Goal: Communication & Community: Answer question/provide support

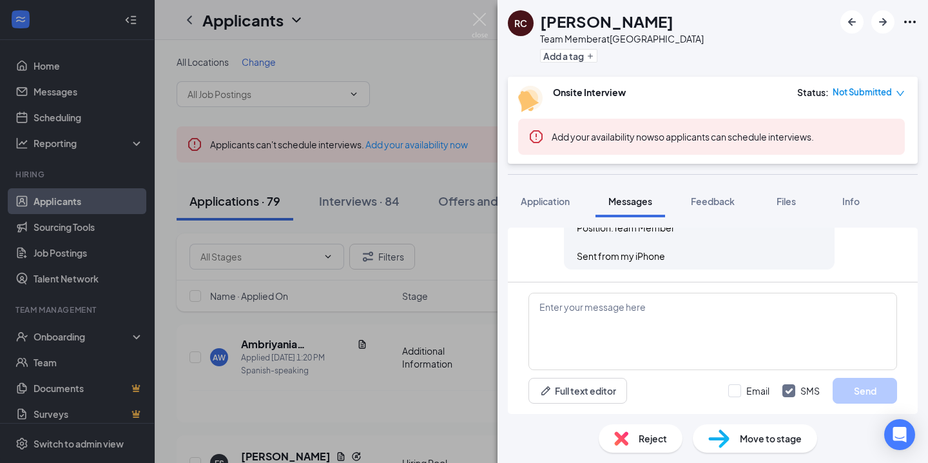
scroll to position [566, 0]
click at [554, 213] on button "Application" at bounding box center [545, 201] width 75 height 32
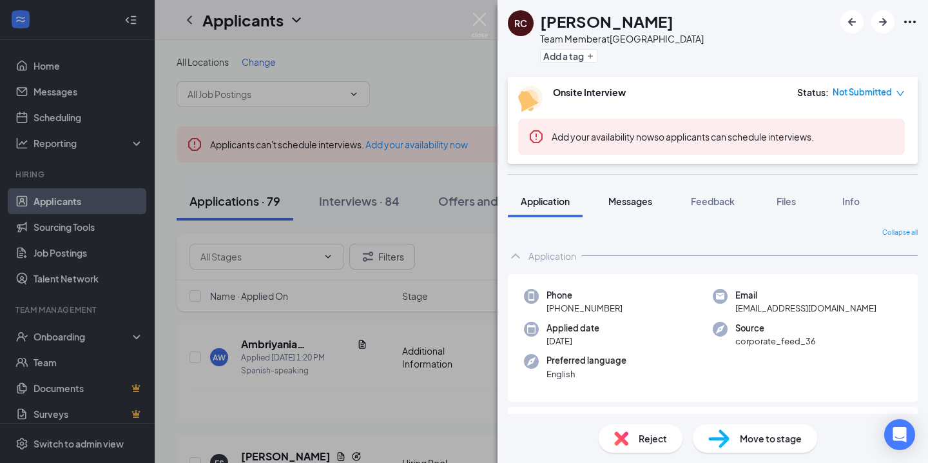
click at [634, 201] on span "Messages" at bounding box center [631, 201] width 44 height 12
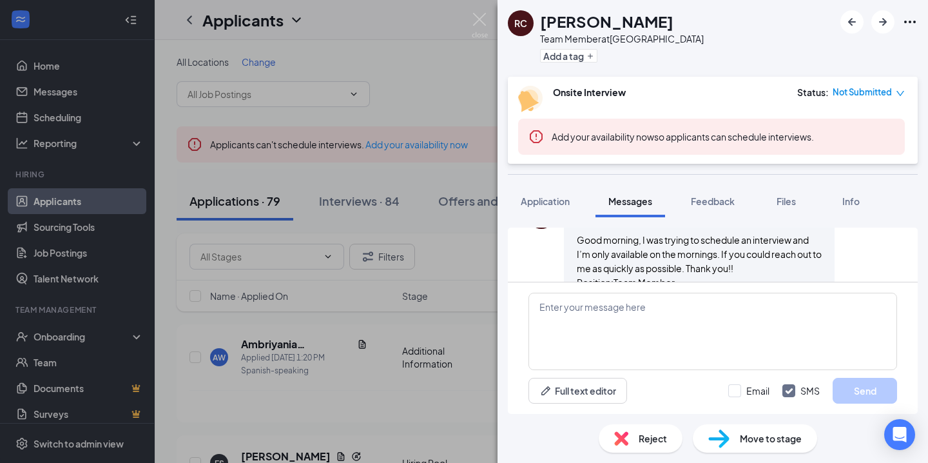
scroll to position [510, 0]
click at [627, 317] on textarea at bounding box center [713, 331] width 369 height 77
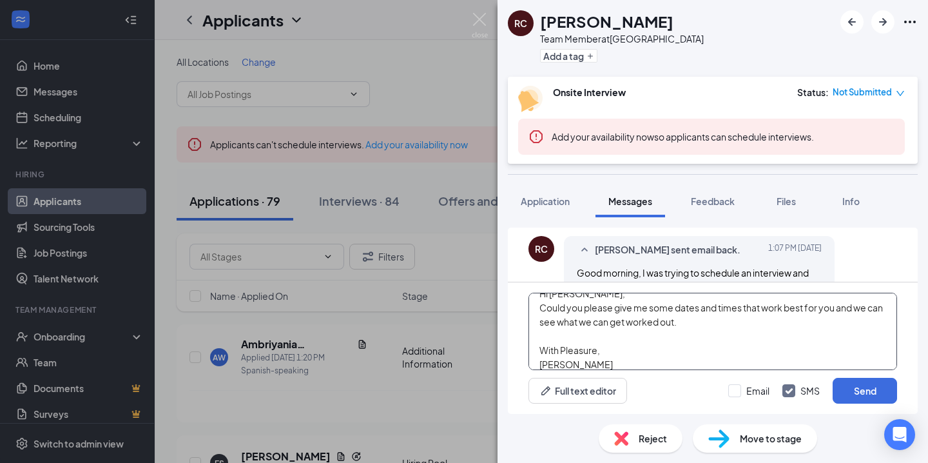
scroll to position [476, 0]
type textarea "Hi [PERSON_NAME], Could you please give me some dates and times that work best …"
click at [740, 391] on input "Email" at bounding box center [749, 390] width 41 height 13
checkbox input "true"
click at [790, 391] on input "SMS" at bounding box center [801, 390] width 37 height 13
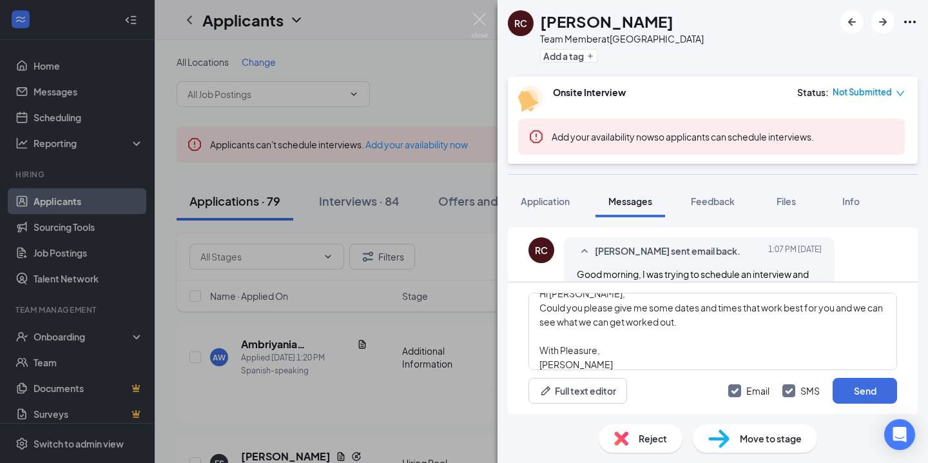
checkbox input "false"
click at [849, 390] on button "Send" at bounding box center [865, 391] width 64 height 26
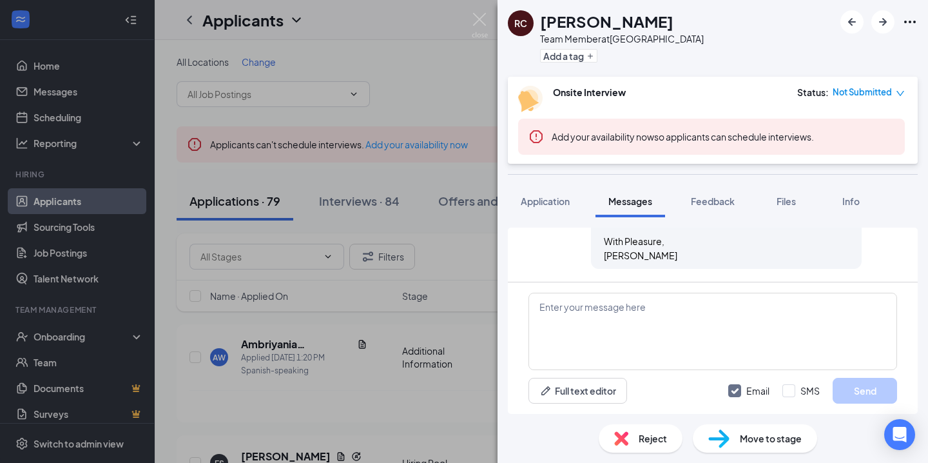
scroll to position [734, 0]
click at [483, 23] on img at bounding box center [480, 25] width 16 height 25
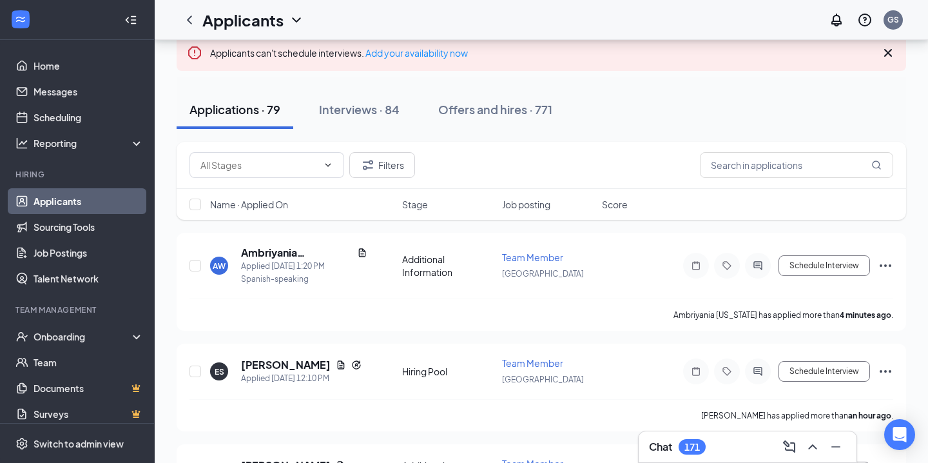
scroll to position [100, 0]
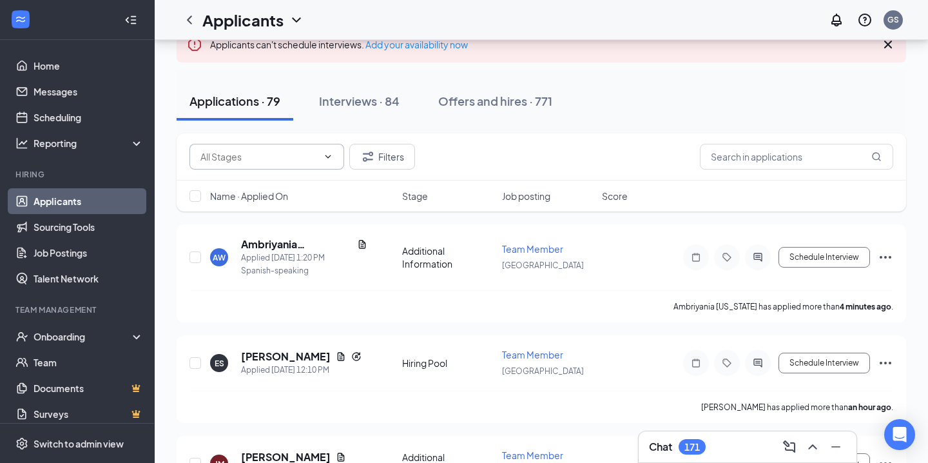
click at [274, 155] on input "text" at bounding box center [259, 157] width 117 height 14
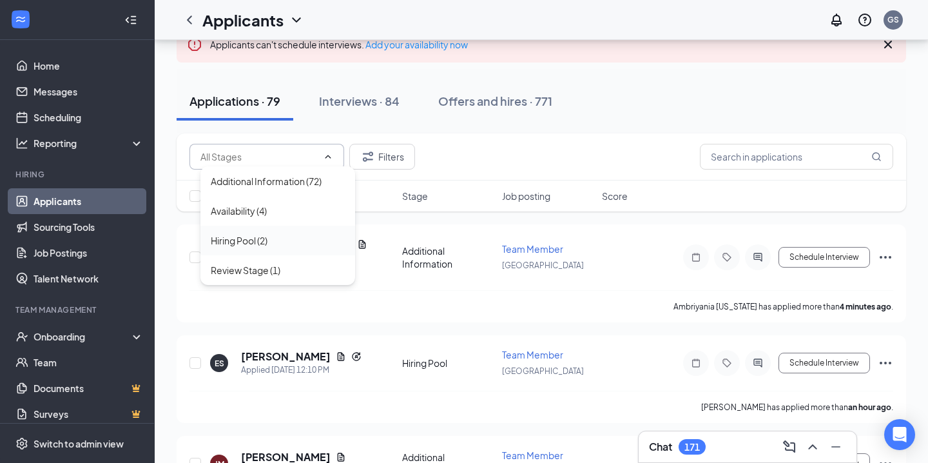
click at [258, 237] on div "Hiring Pool (2)" at bounding box center [239, 240] width 57 height 14
type input "Hiring Pool (2)"
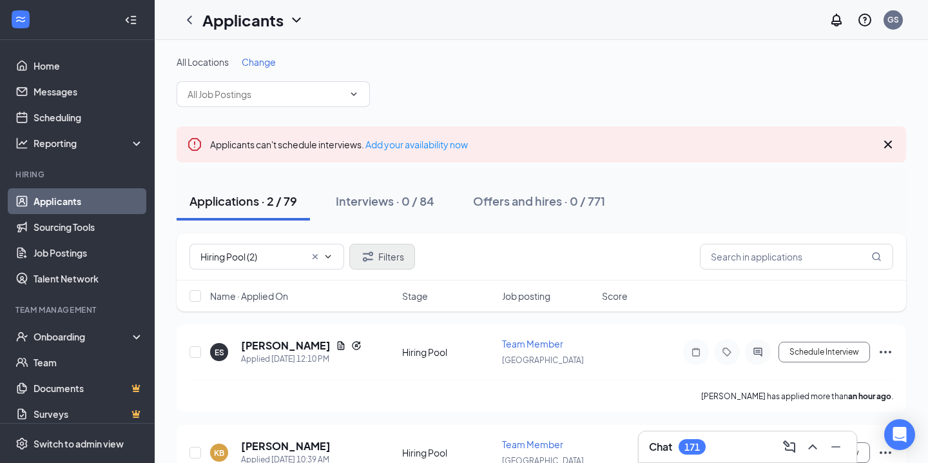
scroll to position [63, 0]
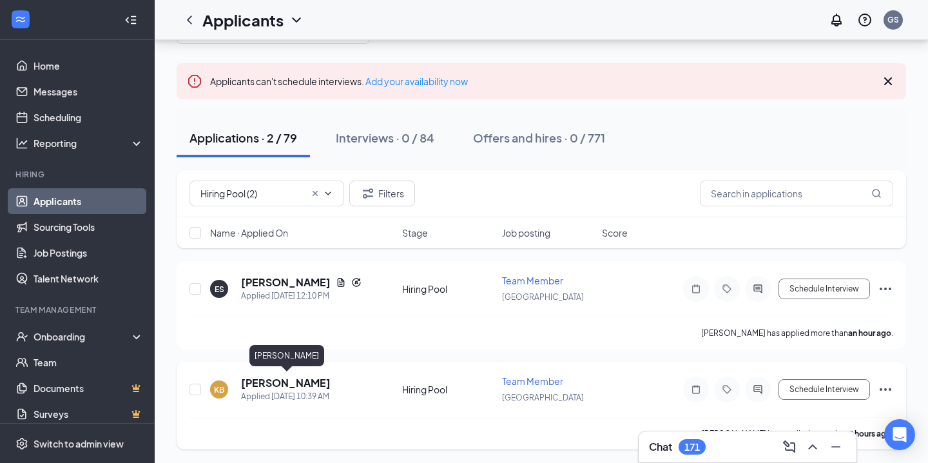
click at [298, 387] on h5 "[PERSON_NAME]" at bounding box center [286, 383] width 90 height 14
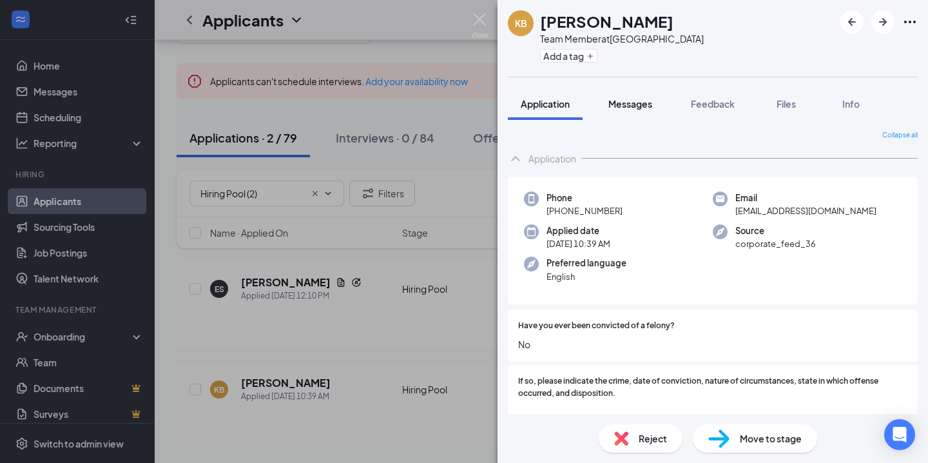
click at [605, 88] on button "Messages" at bounding box center [631, 104] width 70 height 32
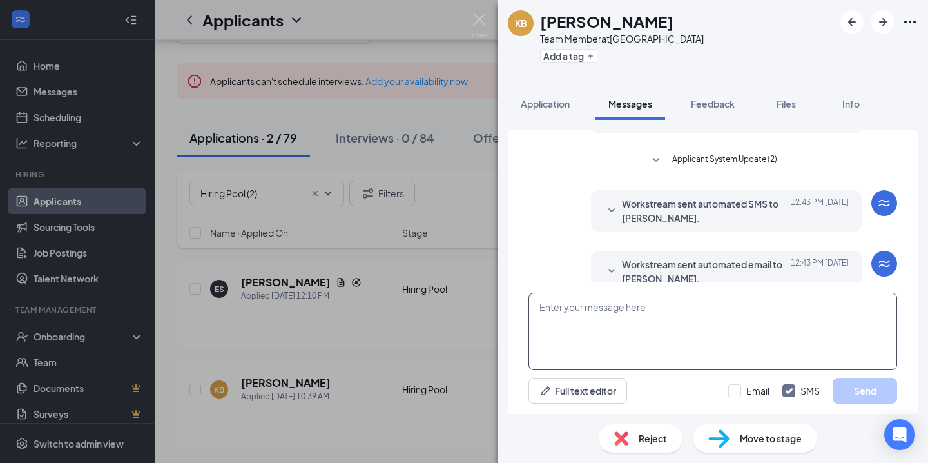
scroll to position [328, 0]
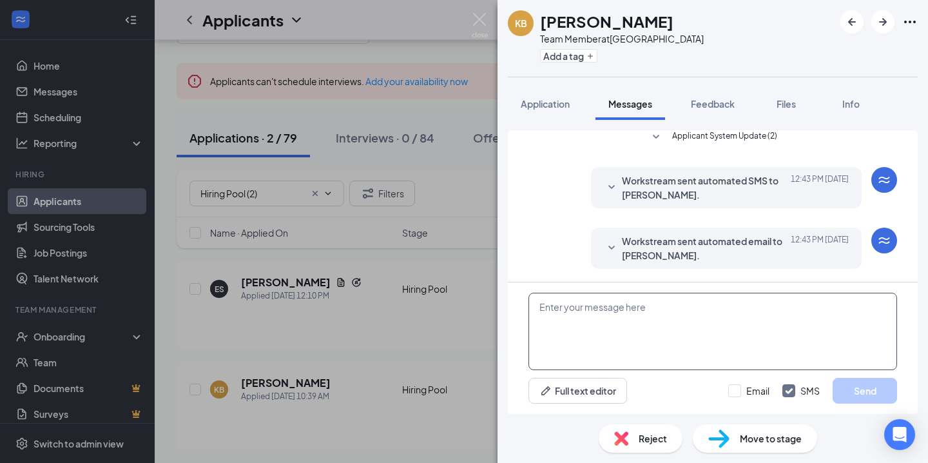
click at [654, 326] on textarea at bounding box center [713, 331] width 369 height 77
click at [617, 300] on textarea at bounding box center [713, 331] width 369 height 77
paste textarea "[PERSON_NAME], I do see that you are in 10th grade. Because of this, I would li…"
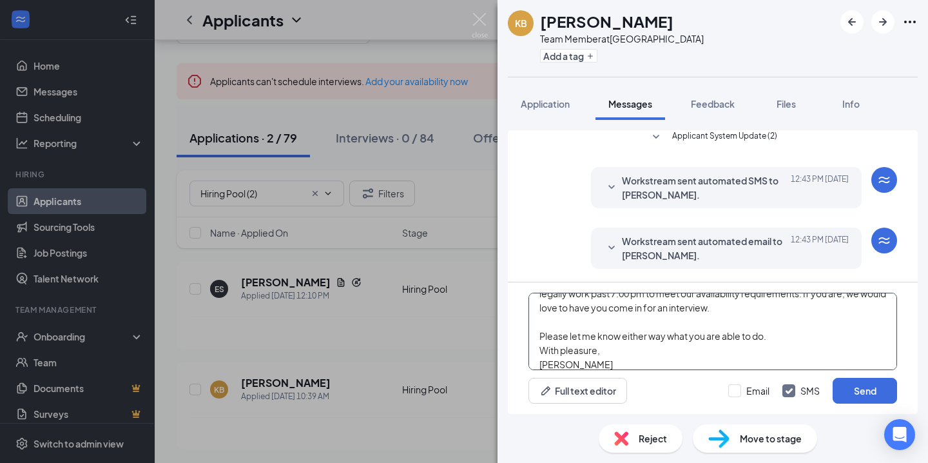
scroll to position [0, 0]
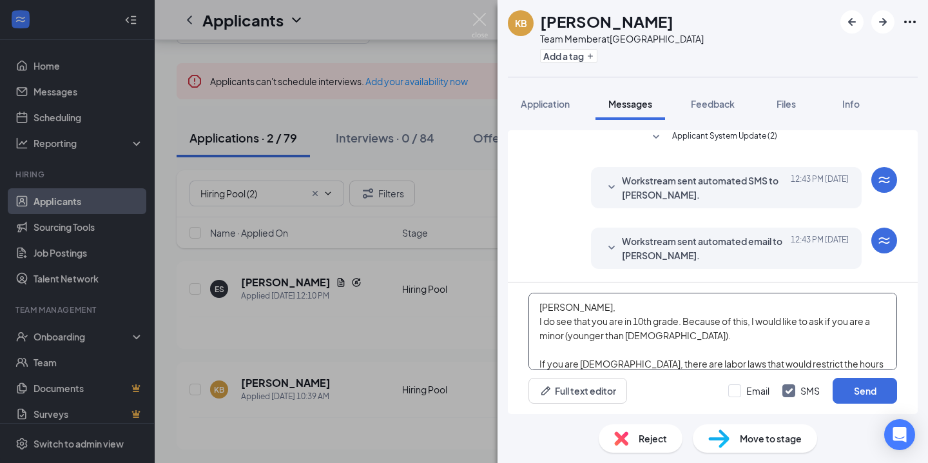
click at [556, 308] on textarea "[PERSON_NAME], I do see that you are in 10th grade. Because of this, I would li…" at bounding box center [713, 331] width 369 height 77
click at [707, 337] on textarea "Ke'[PERSON_NAME], I do see that you are in 10th grade. Because of this, I would…" at bounding box center [713, 331] width 369 height 77
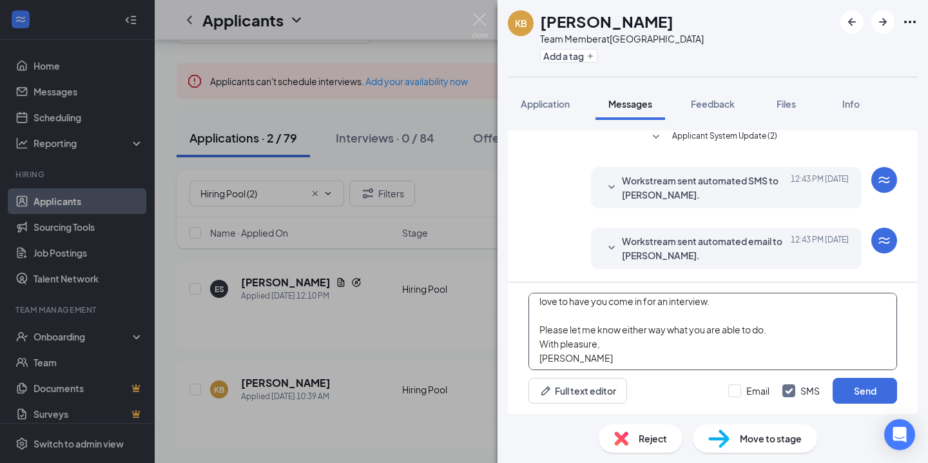
scroll to position [205, 0]
click at [556, 358] on textarea "Ke'[PERSON_NAME], I do see that you are in 10th grade. Because of this, I would…" at bounding box center [713, 331] width 369 height 77
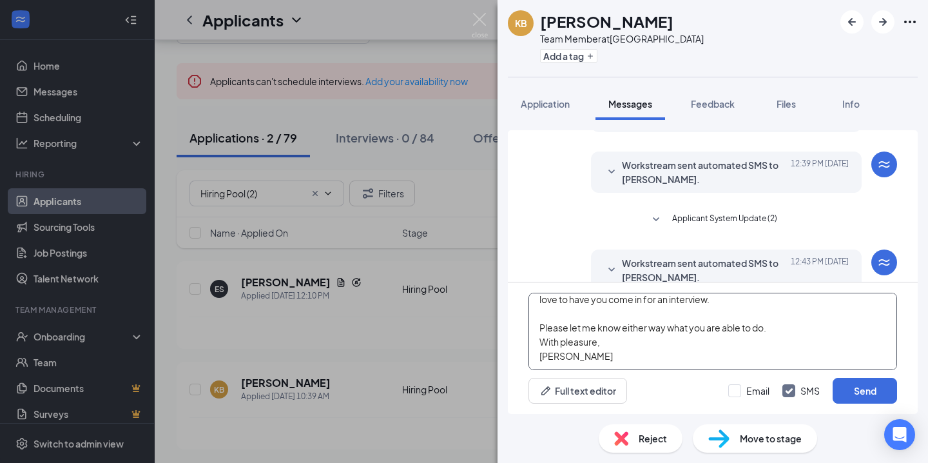
scroll to position [328, 0]
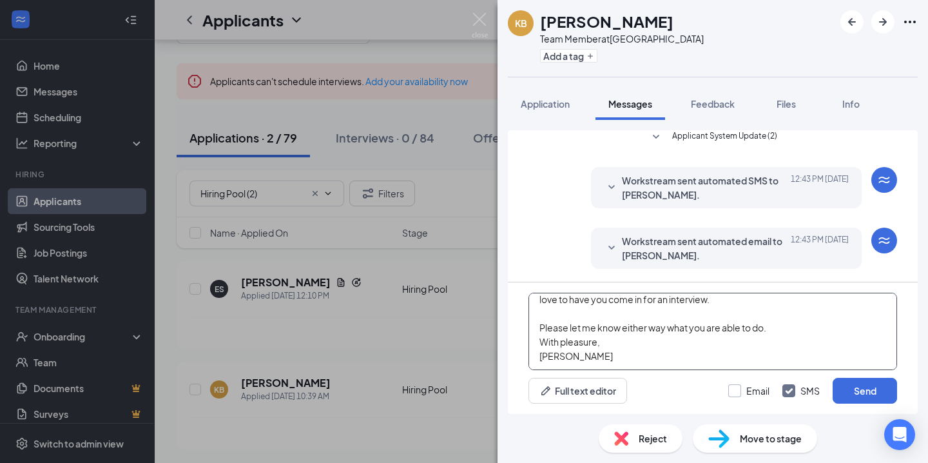
type textarea "Ke'[PERSON_NAME], I do see that you are in 10th grade. Because of this, I would…"
click at [732, 389] on input "Email" at bounding box center [749, 390] width 41 height 13
checkbox input "true"
click at [873, 391] on button "Send" at bounding box center [865, 391] width 64 height 26
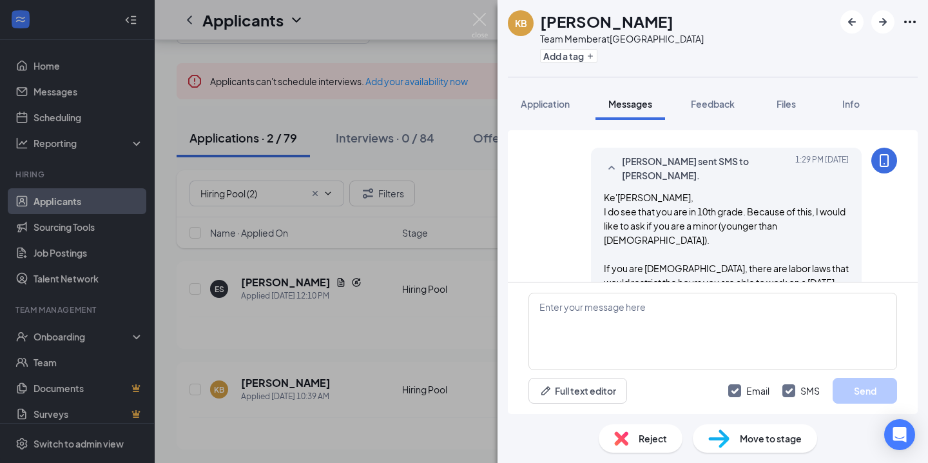
scroll to position [857, 0]
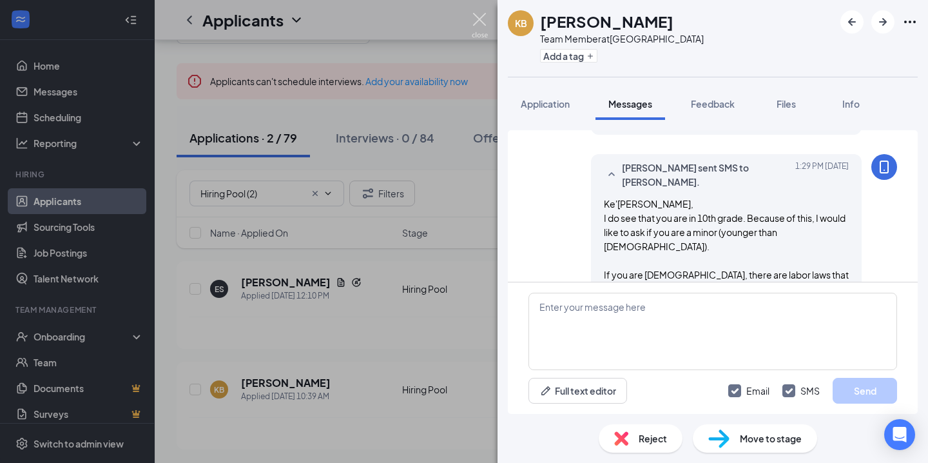
click at [482, 25] on img at bounding box center [480, 25] width 16 height 25
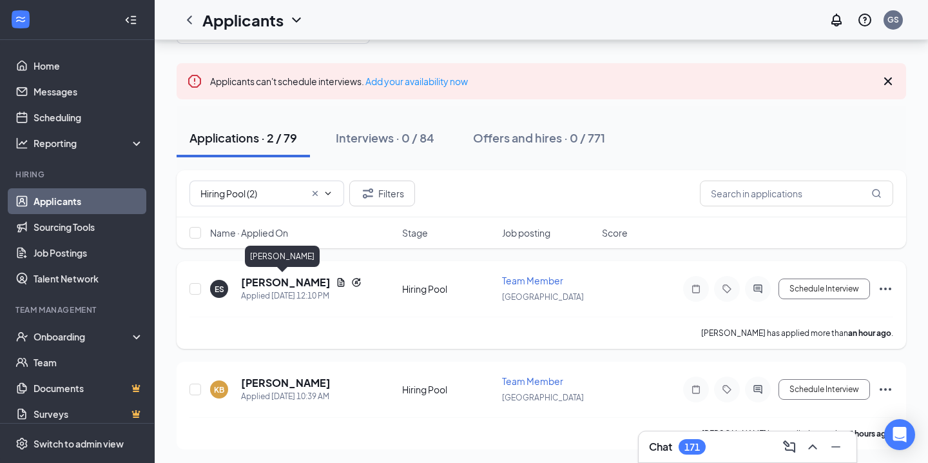
click at [251, 284] on h5 "[PERSON_NAME]" at bounding box center [286, 282] width 90 height 14
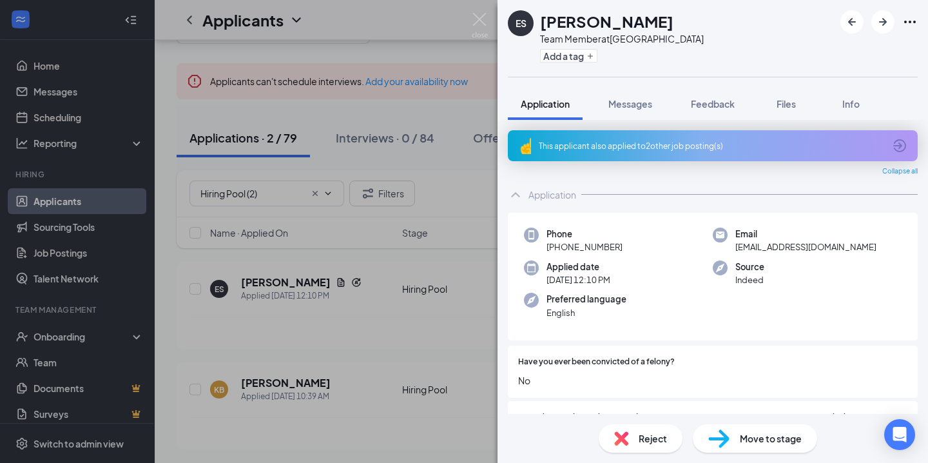
click at [717, 152] on div "This applicant also applied to 2 other job posting(s)" at bounding box center [713, 145] width 410 height 31
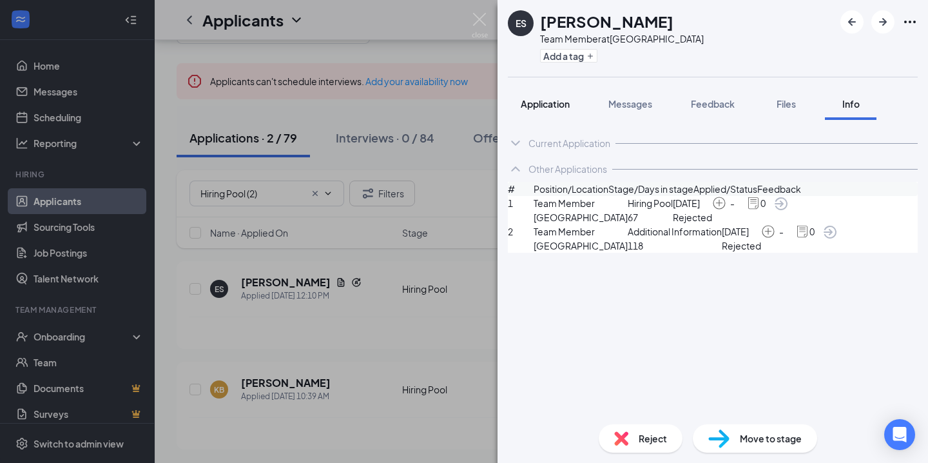
click at [542, 112] on button "Application" at bounding box center [545, 104] width 75 height 32
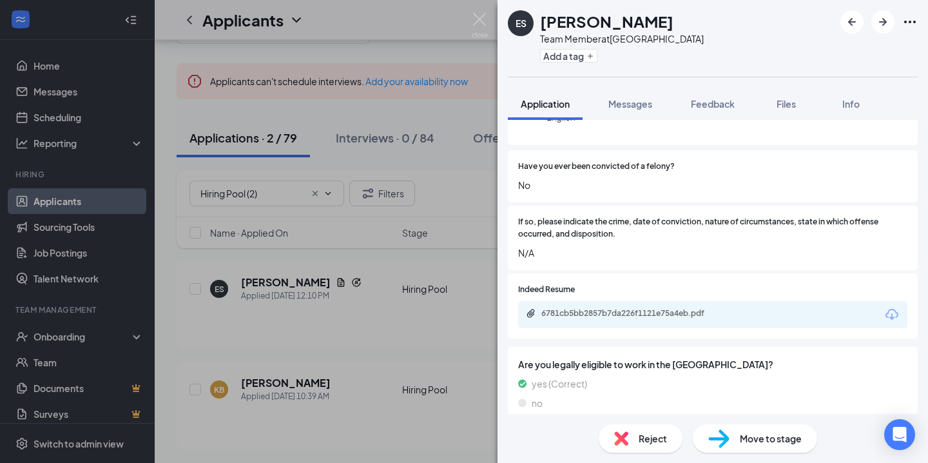
scroll to position [216, 0]
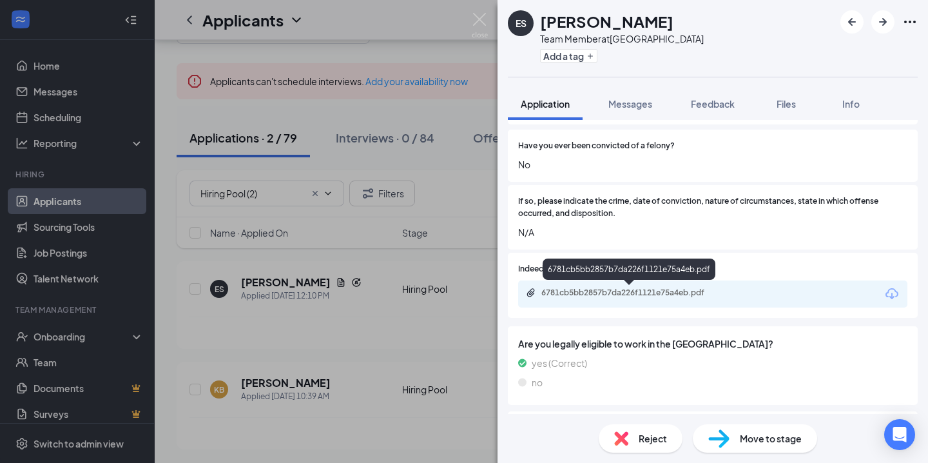
click at [650, 299] on div "6781cb5bb2857b7da226f1121e75a4eb.pdf" at bounding box center [630, 294] width 209 height 12
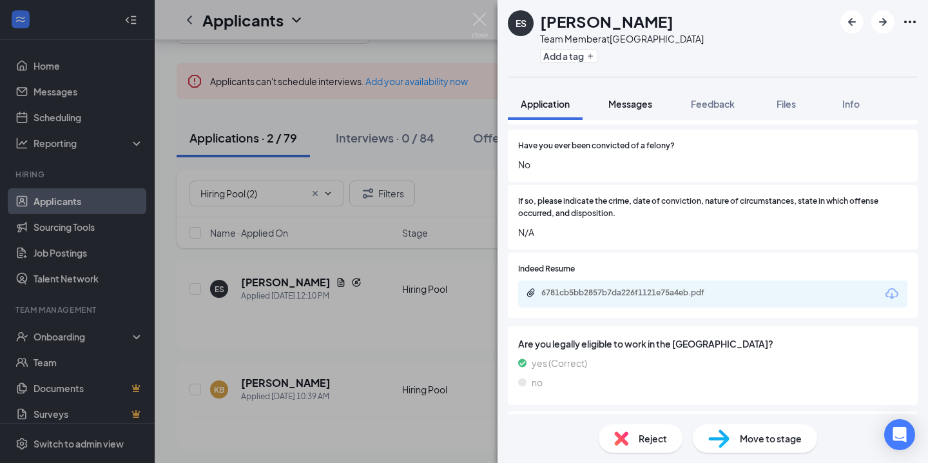
click at [649, 104] on span "Messages" at bounding box center [631, 104] width 44 height 12
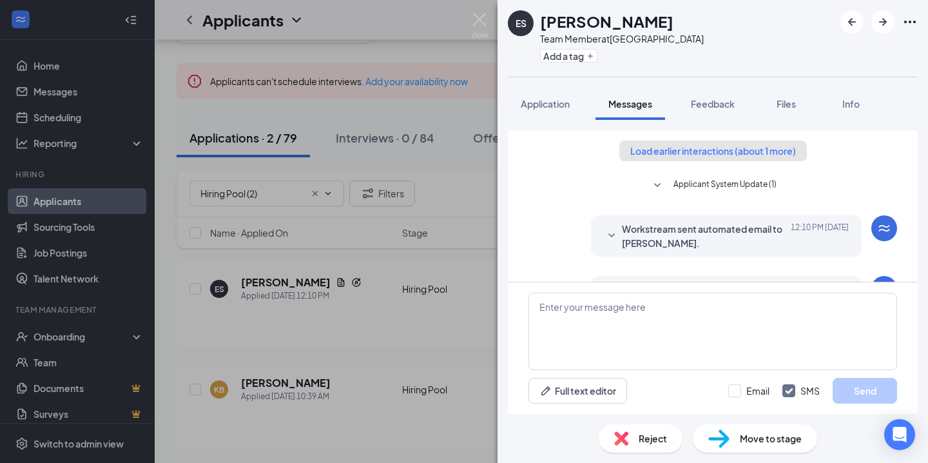
click at [715, 156] on button "Load earlier interactions (about 1 more)" at bounding box center [714, 151] width 188 height 21
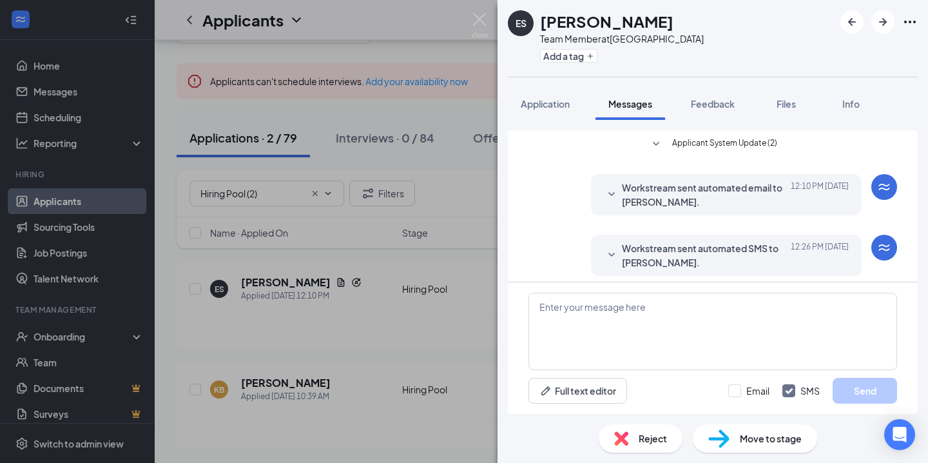
click at [719, 146] on span "Applicant System Update (2)" at bounding box center [724, 144] width 105 height 15
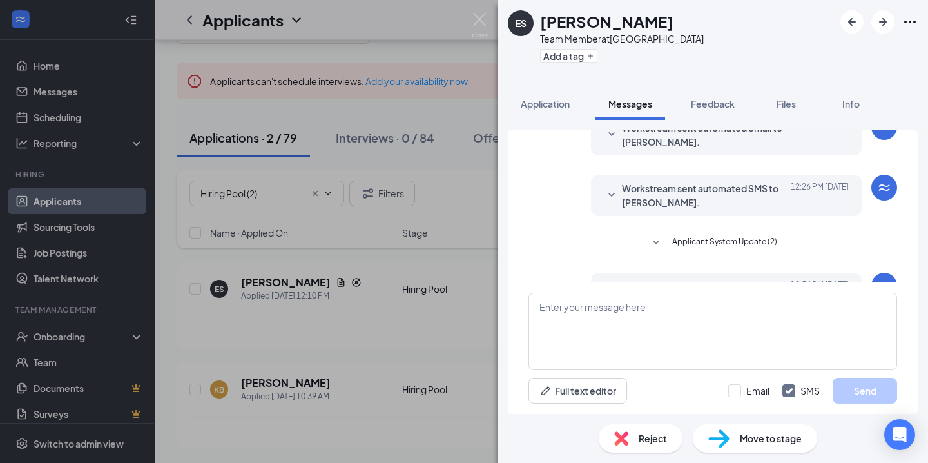
scroll to position [132, 0]
click at [714, 239] on span "Applicant System Update (2)" at bounding box center [724, 242] width 105 height 15
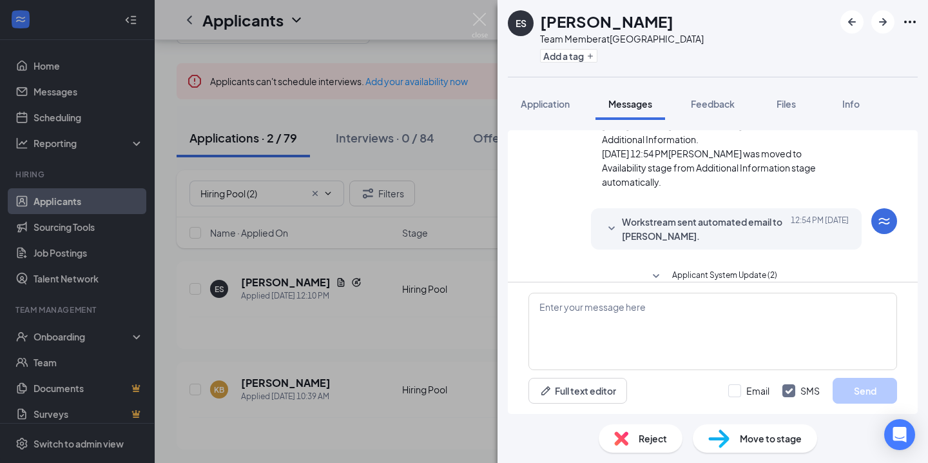
scroll to position [389, 0]
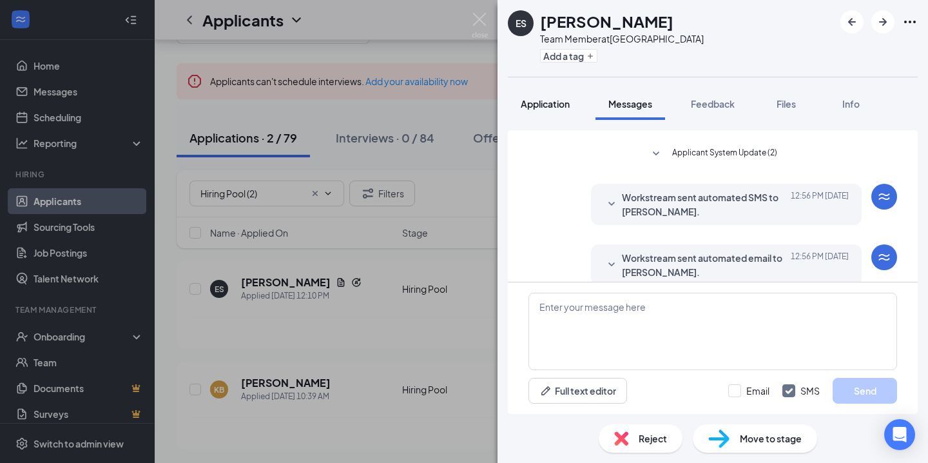
click at [557, 99] on span "Application" at bounding box center [545, 104] width 49 height 12
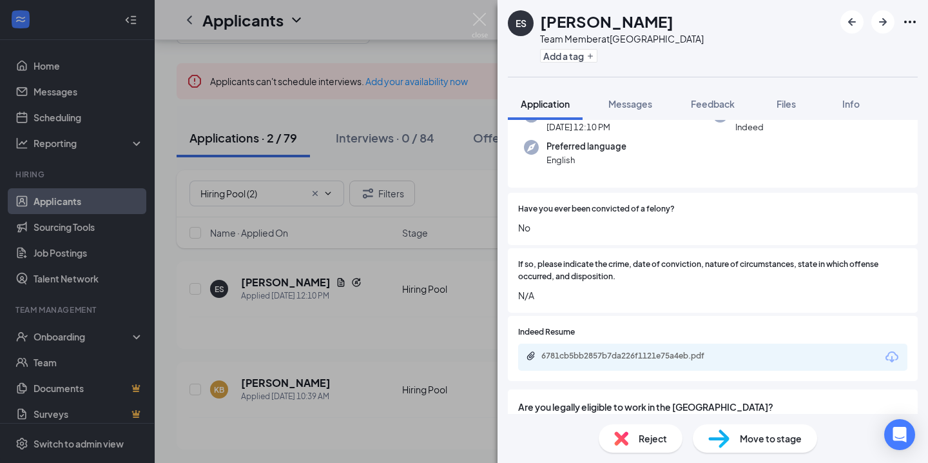
scroll to position [147, 0]
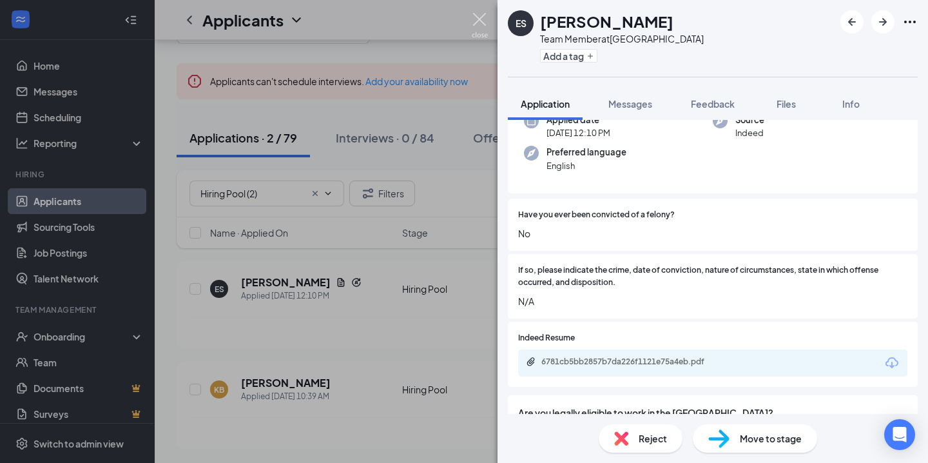
click at [477, 21] on img at bounding box center [480, 25] width 16 height 25
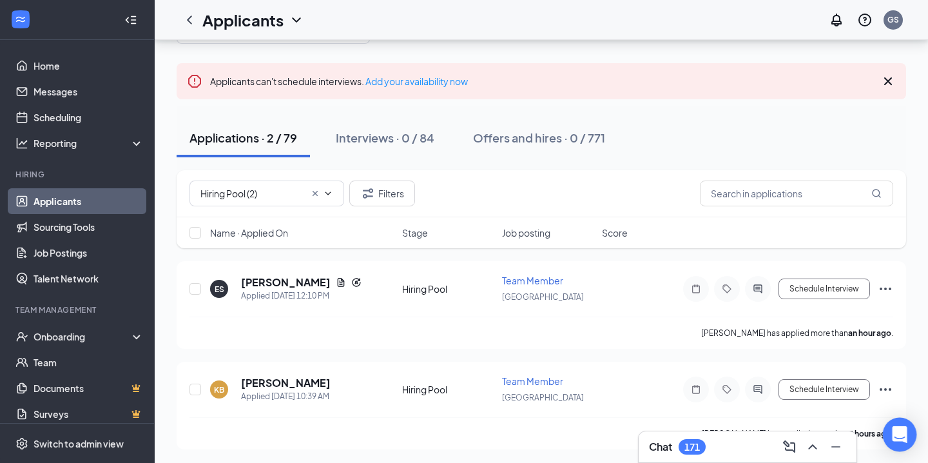
click at [901, 436] on icon "Open Intercom Messenger" at bounding box center [899, 434] width 15 height 17
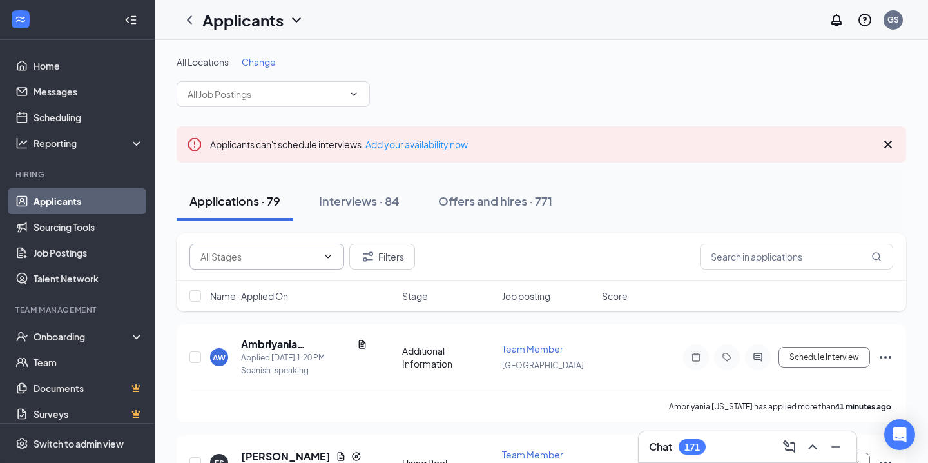
click at [251, 263] on input "text" at bounding box center [259, 256] width 117 height 14
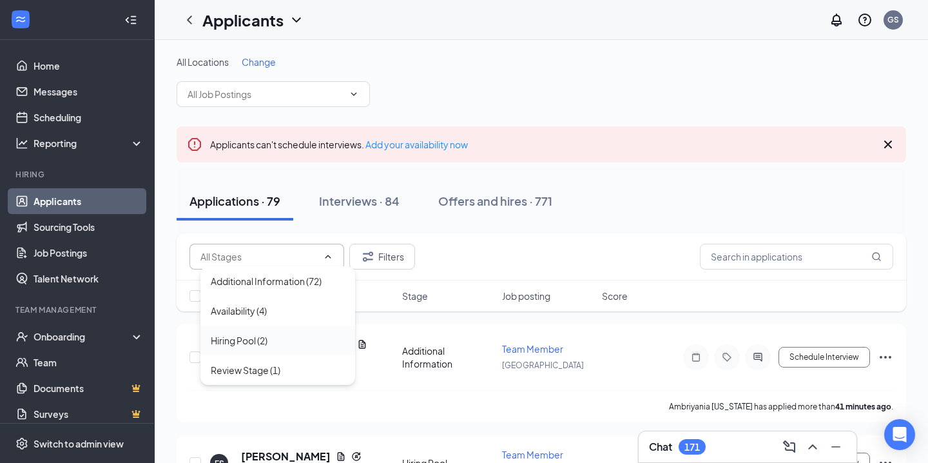
click at [242, 346] on div "Hiring Pool (2)" at bounding box center [239, 340] width 57 height 14
type input "Hiring Pool (2)"
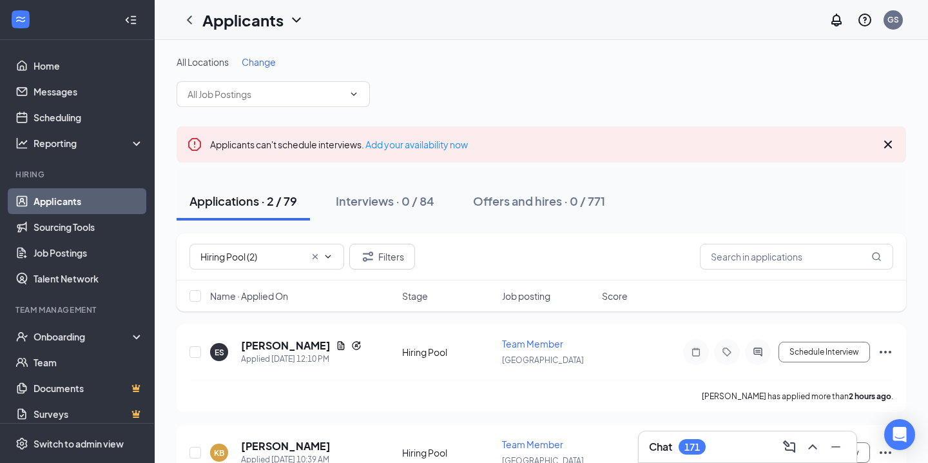
scroll to position [63, 0]
